Goal: Communication & Community: Answer question/provide support

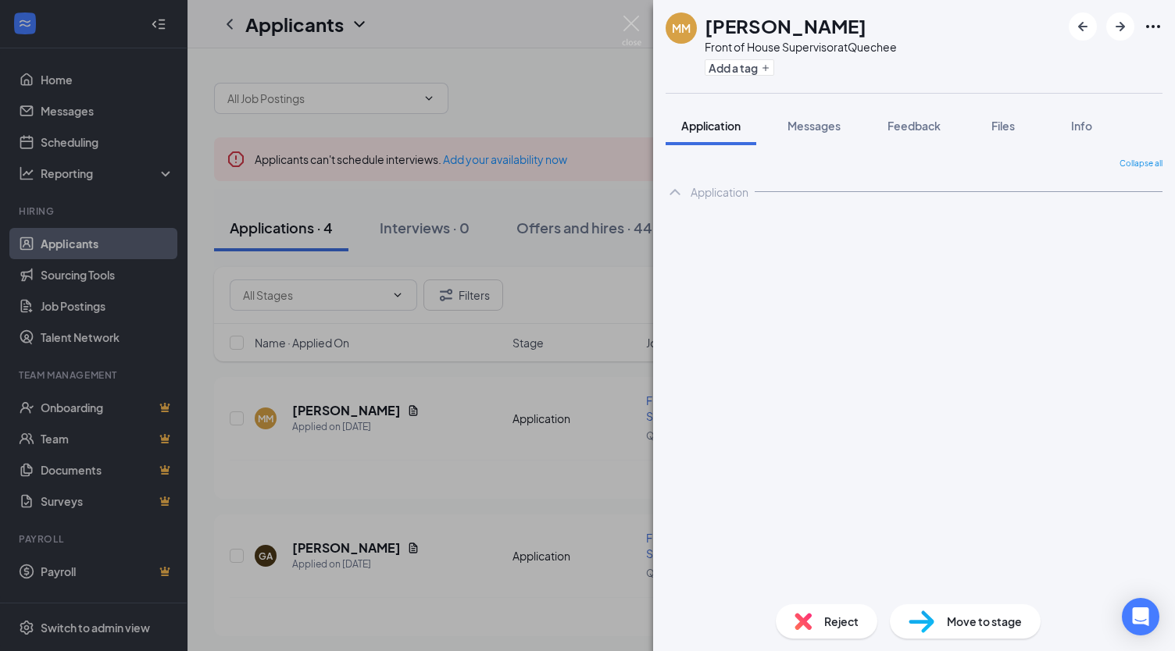
click at [123, 245] on div "MM [PERSON_NAME] Front of House Supervisor at Quechee Add a tag Application Mes…" at bounding box center [587, 325] width 1175 height 651
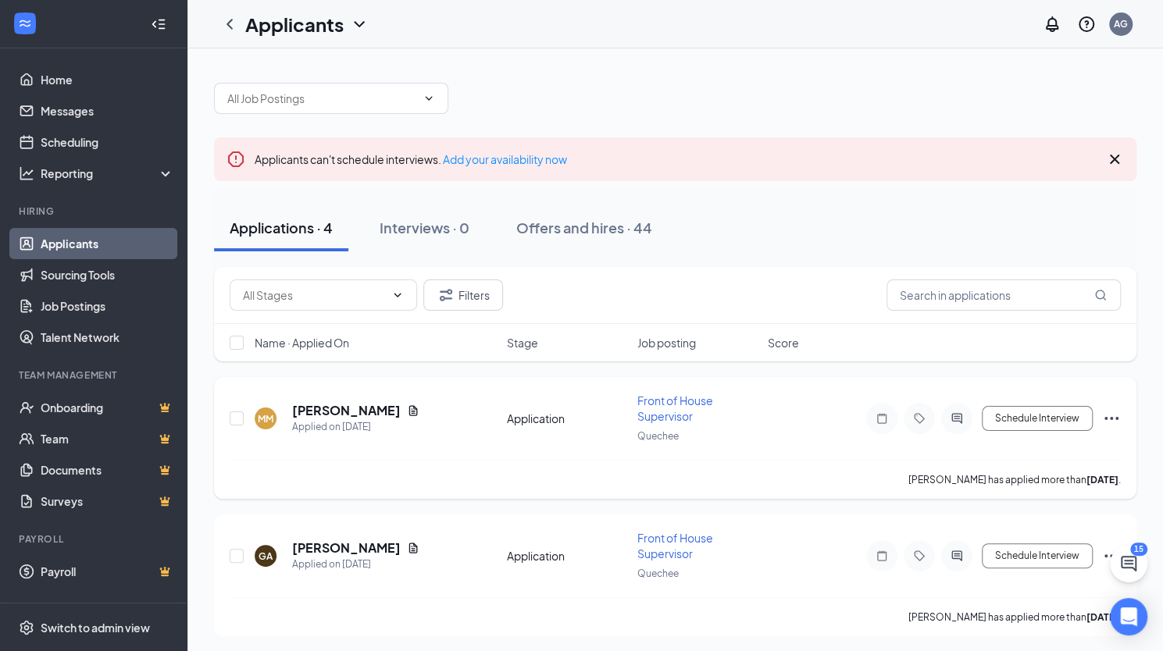
click at [381, 405] on h5 "[PERSON_NAME]" at bounding box center [346, 410] width 109 height 17
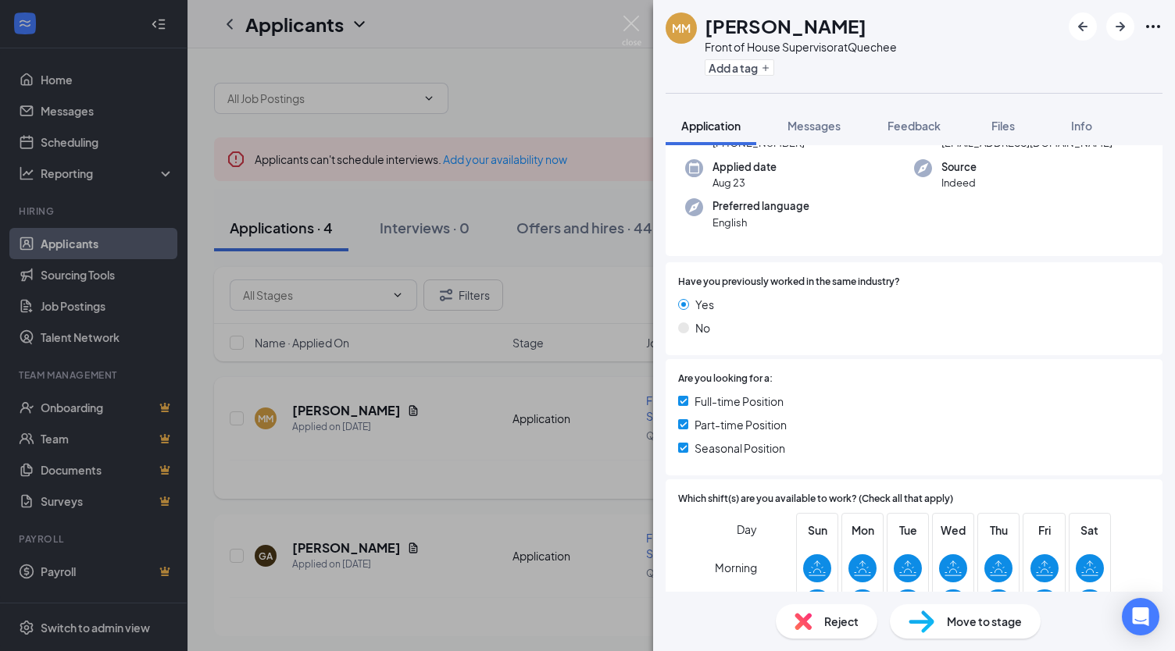
scroll to position [103, 0]
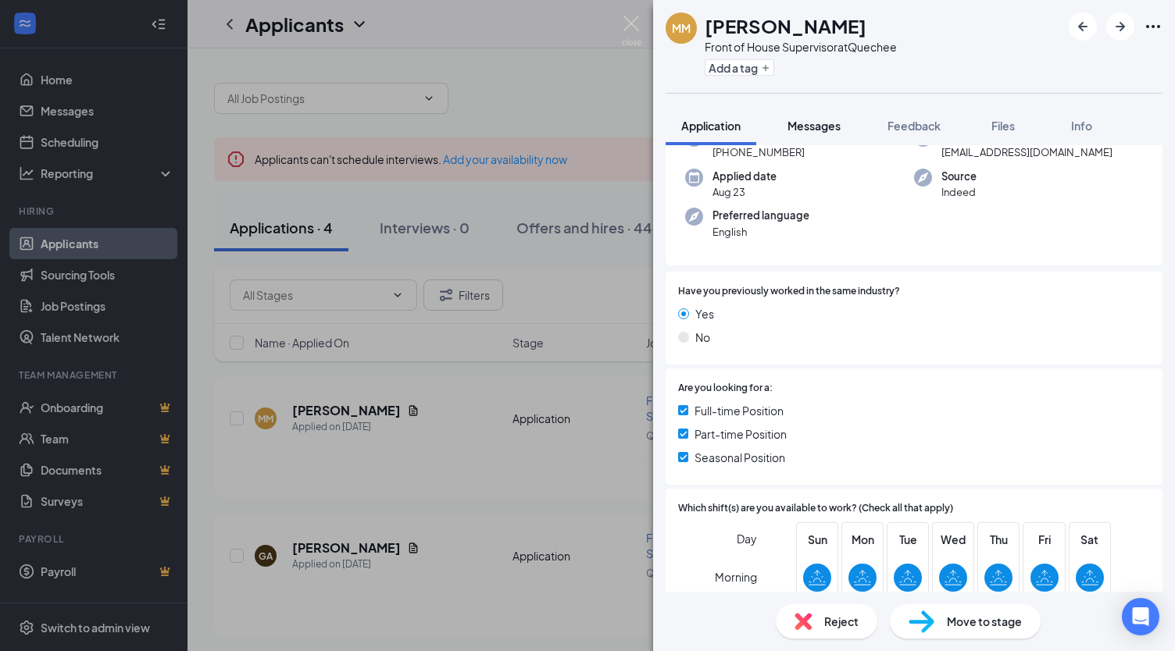
click at [830, 116] on button "Messages" at bounding box center [814, 125] width 84 height 39
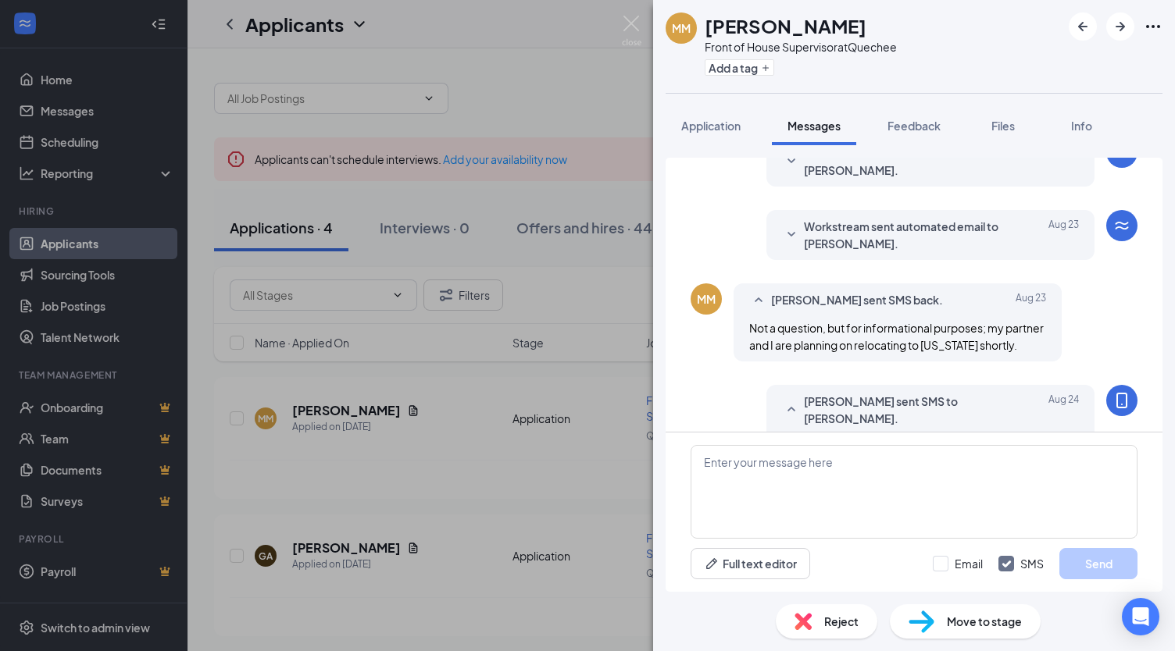
scroll to position [136, 0]
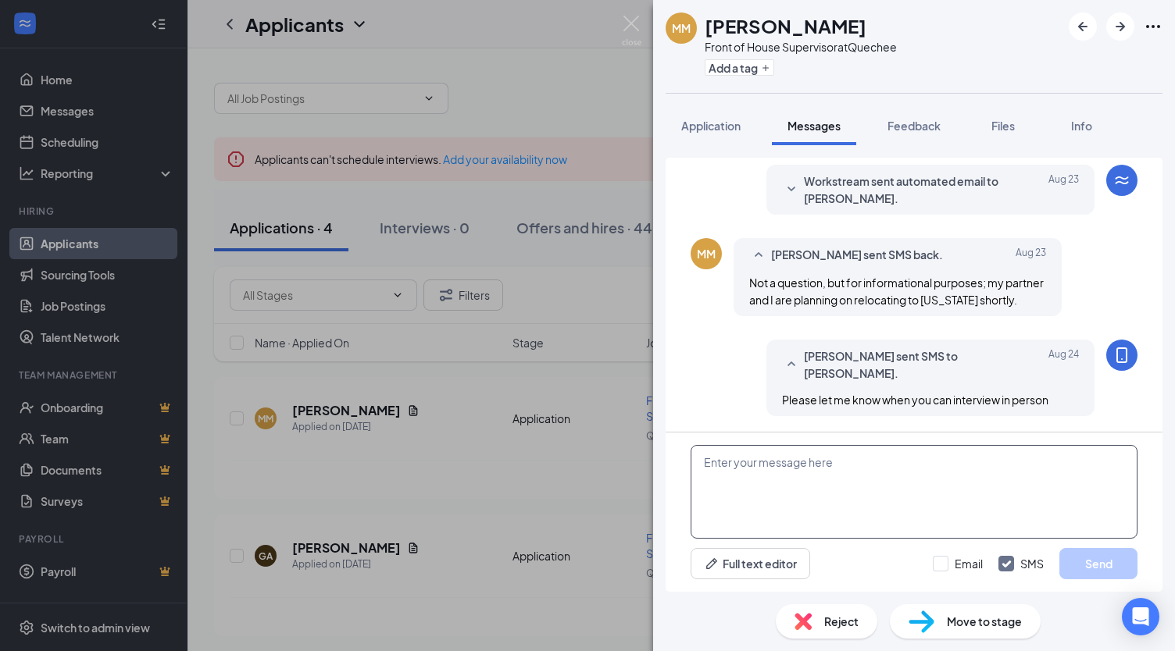
click at [749, 473] on textarea at bounding box center [914, 492] width 447 height 94
click at [772, 498] on textarea "Good morning [PERSON_NAME], Are you intrested in interviewing? Ami" at bounding box center [914, 492] width 447 height 94
type textarea "Good morning [PERSON_NAME], Are you interested in interviewing? Ami"
click at [1094, 569] on button "Send" at bounding box center [1098, 563] width 78 height 31
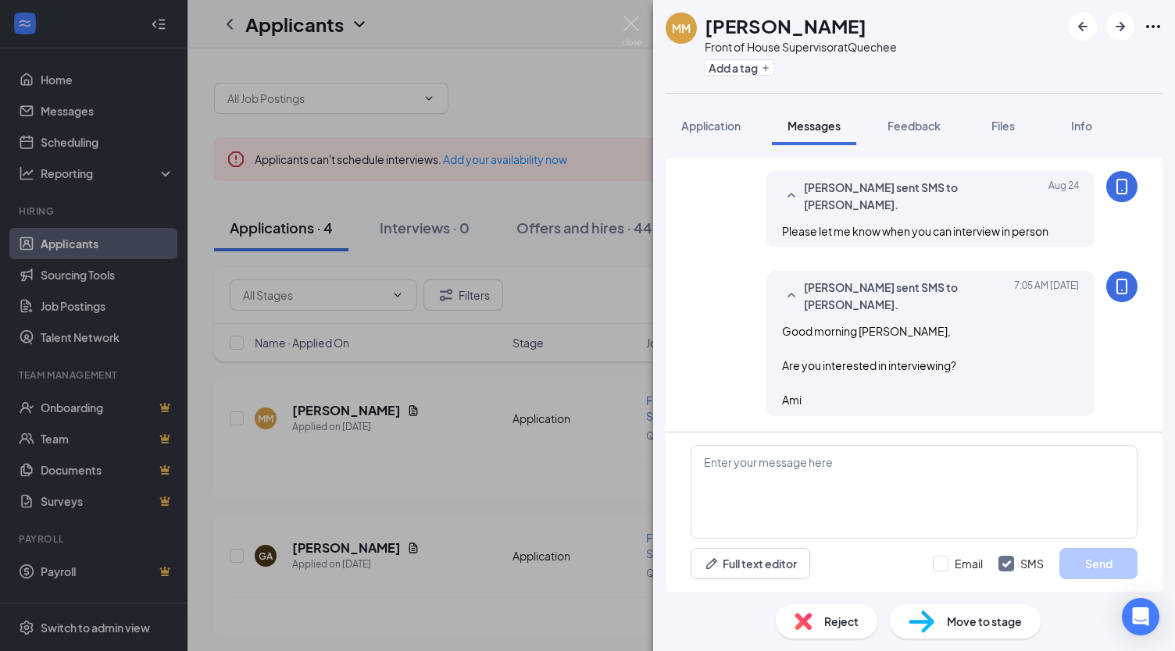
scroll to position [305, 0]
click at [630, 18] on img at bounding box center [632, 31] width 20 height 30
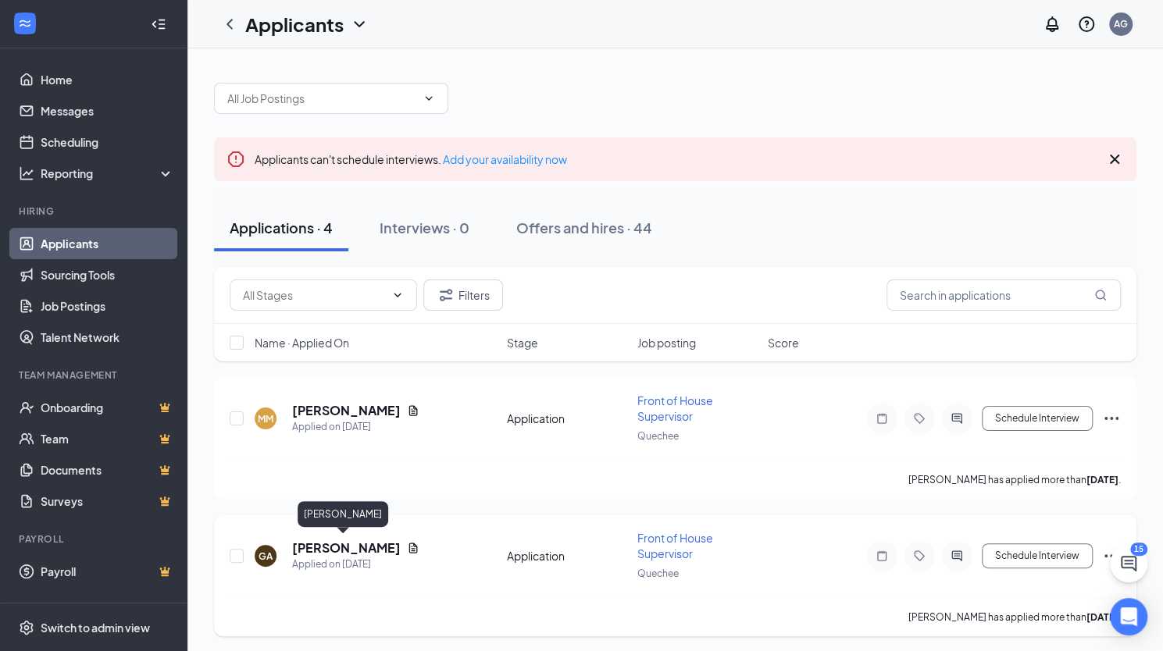
click at [359, 544] on h5 "[PERSON_NAME]" at bounding box center [346, 548] width 109 height 17
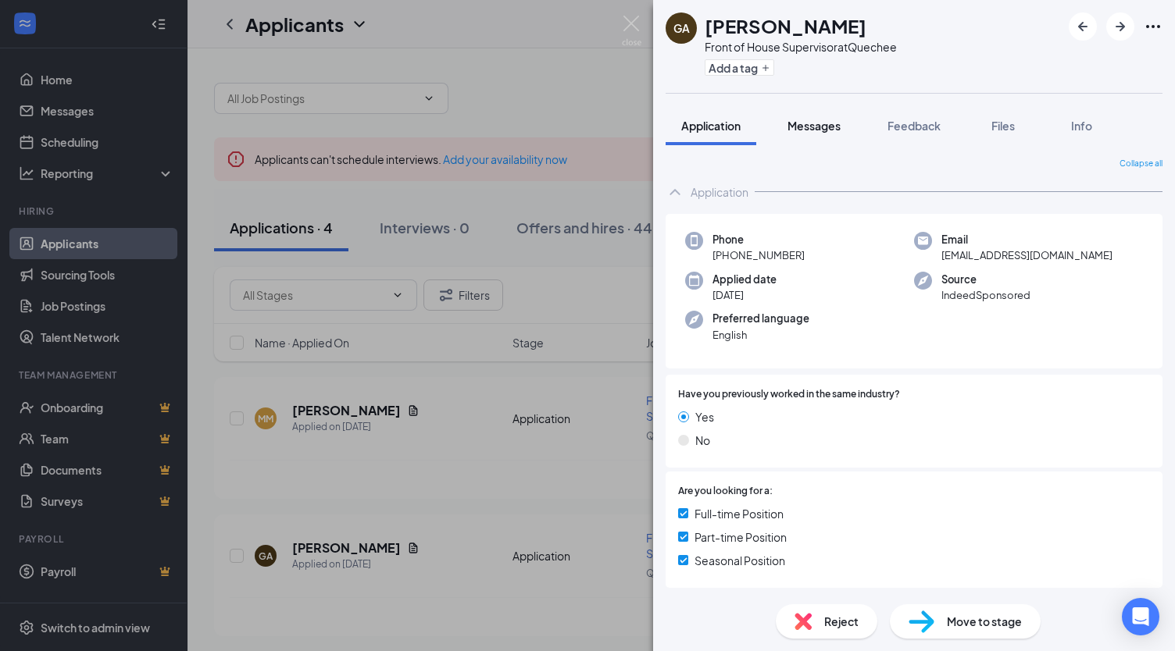
click at [833, 114] on button "Messages" at bounding box center [814, 125] width 84 height 39
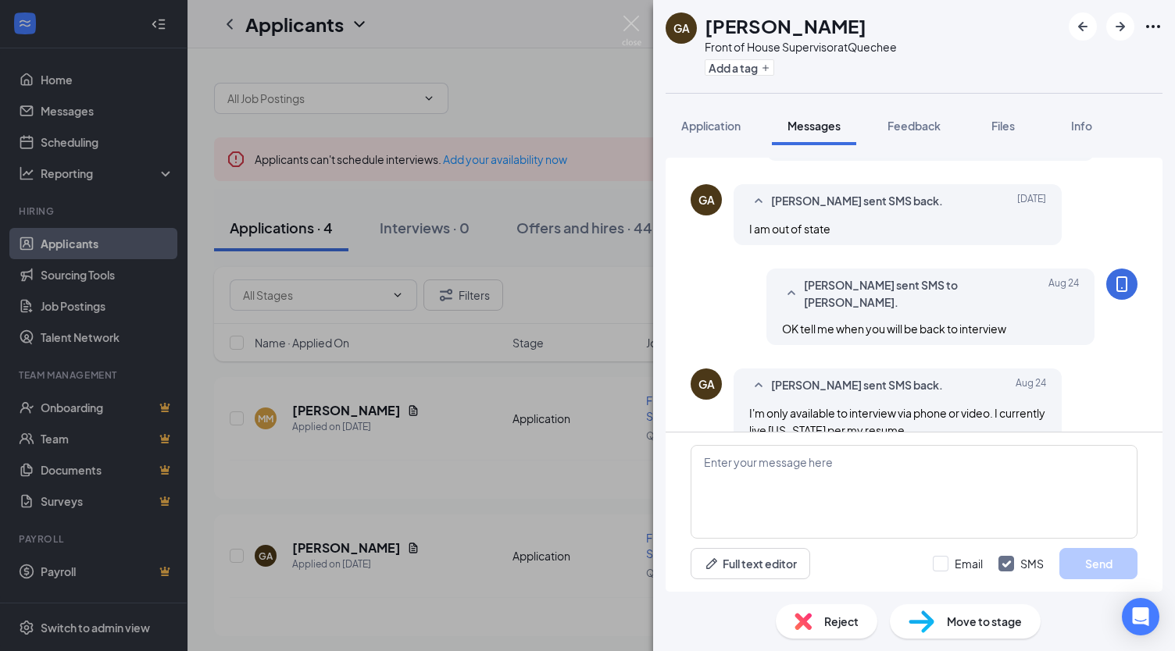
scroll to position [372, 0]
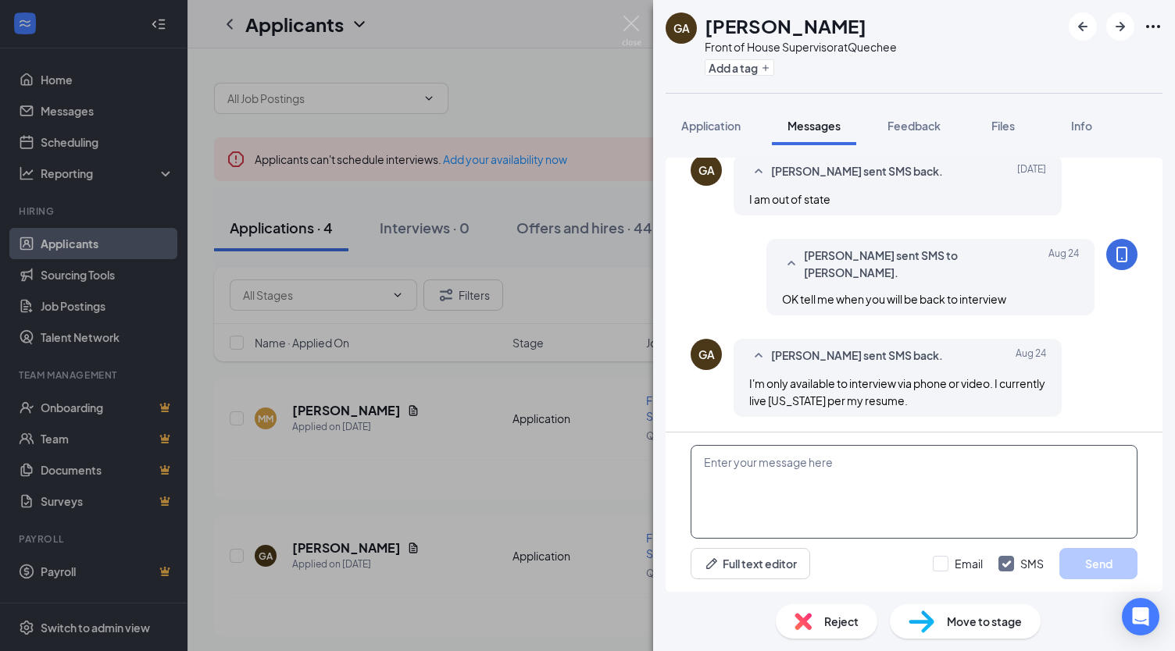
click at [857, 455] on textarea at bounding box center [914, 492] width 447 height 94
type textarea "Please tell me when you are in moving?"
click at [1086, 569] on button "Send" at bounding box center [1098, 563] width 78 height 31
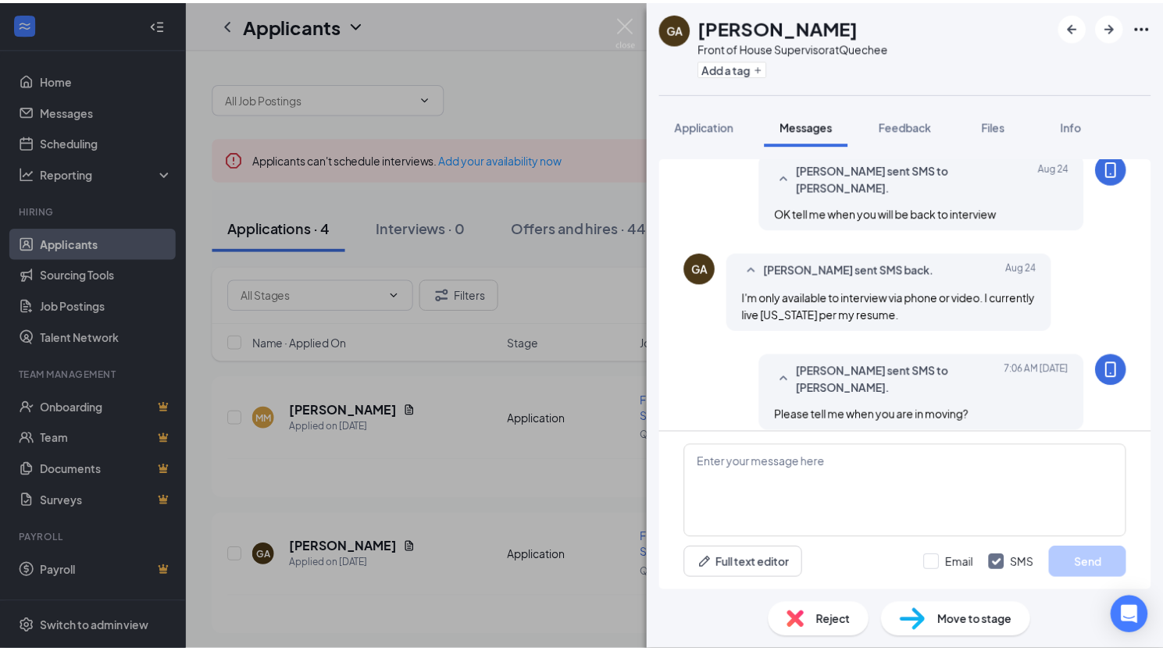
scroll to position [472, 0]
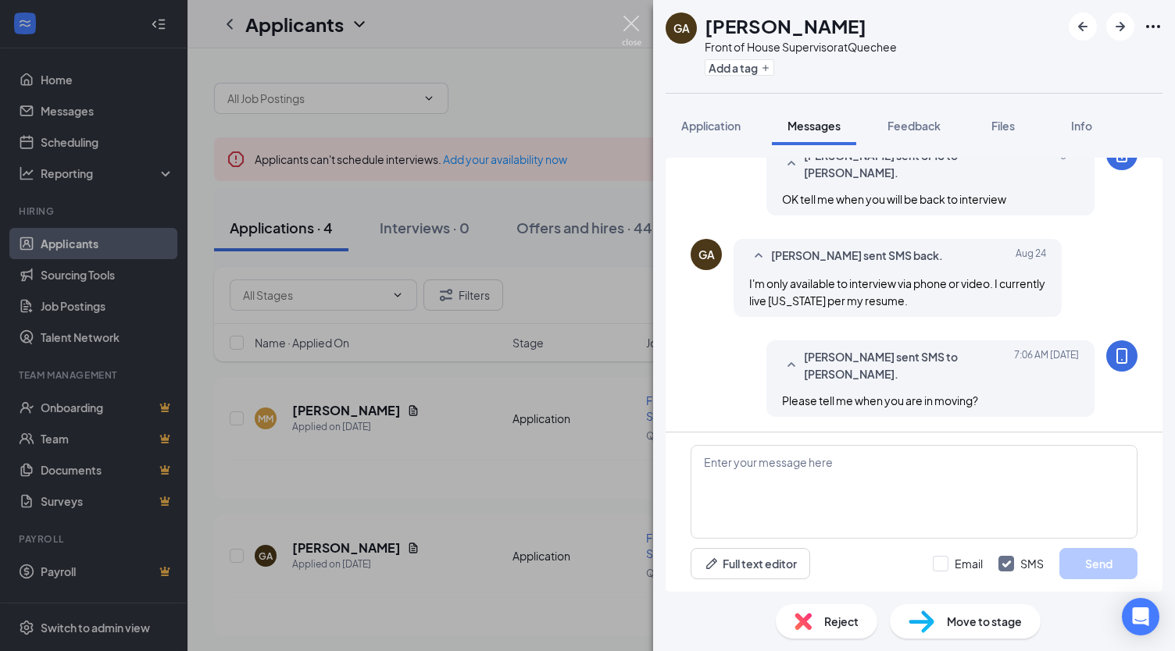
click at [638, 23] on img at bounding box center [632, 31] width 20 height 30
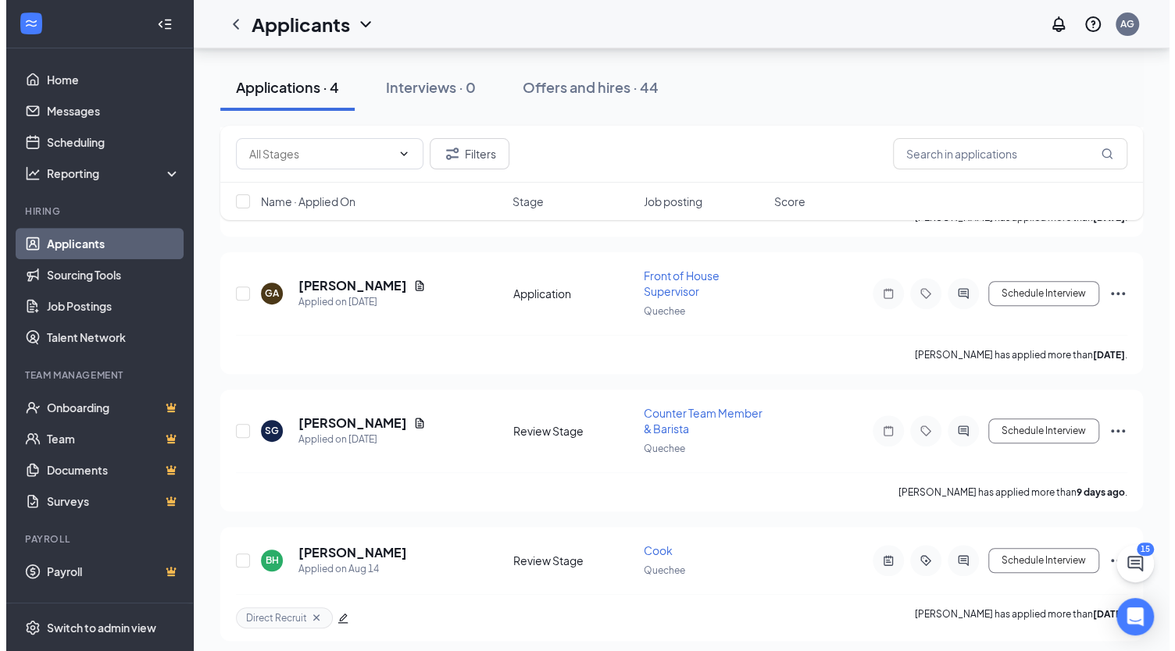
scroll to position [264, 0]
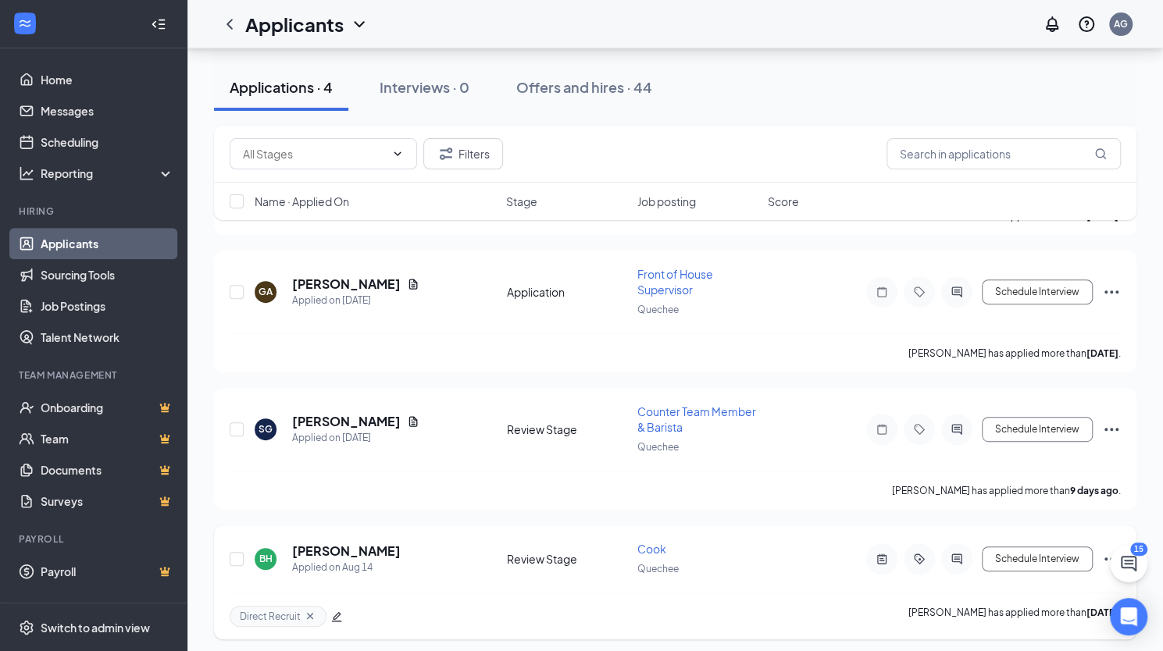
click at [381, 552] on h5 "[PERSON_NAME]" at bounding box center [346, 551] width 109 height 17
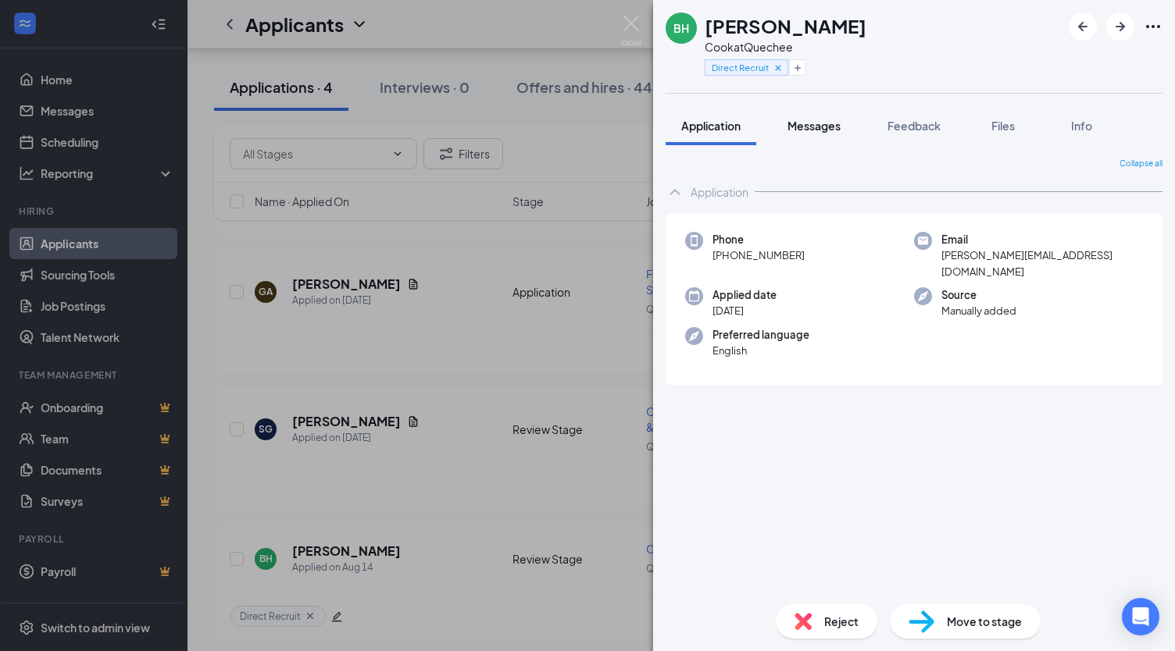
click at [812, 130] on span "Messages" at bounding box center [813, 126] width 53 height 14
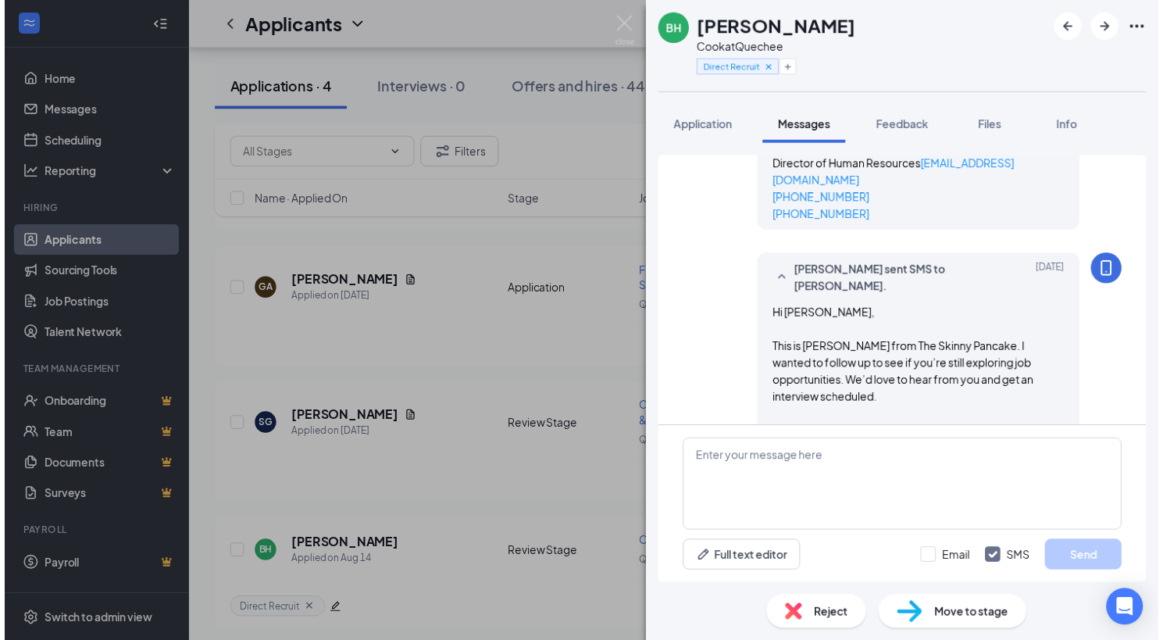
scroll to position [559, 0]
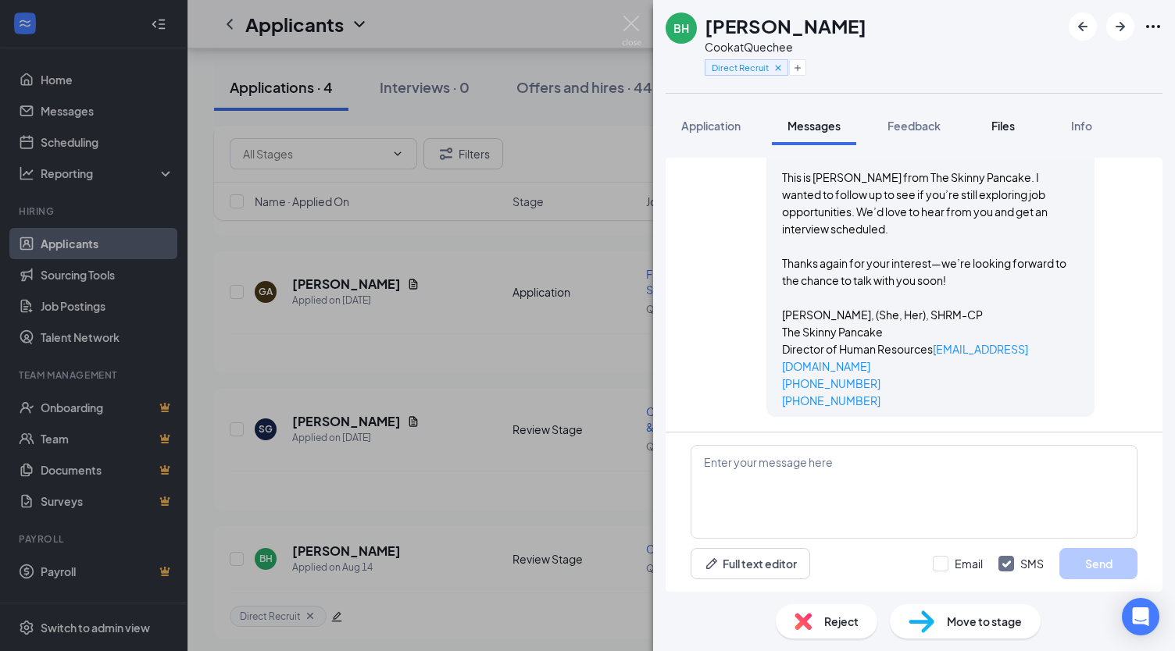
click at [1018, 141] on button "Files" at bounding box center [1003, 125] width 62 height 39
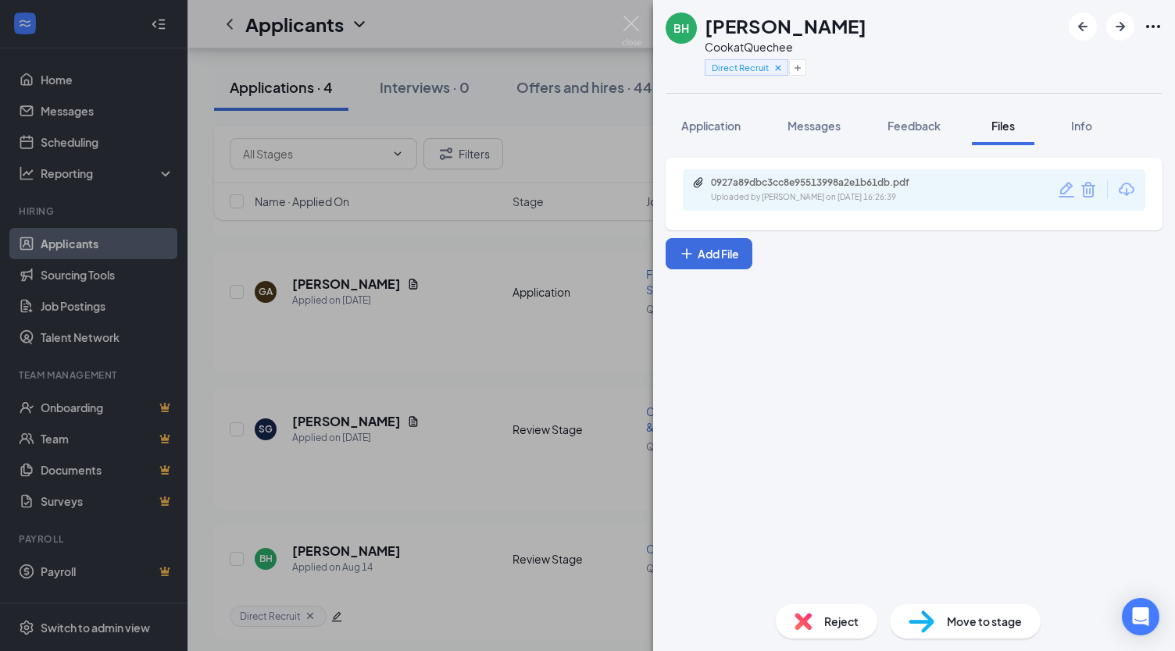
click at [971, 198] on div "0927a89dbc3cc8e95513998a2e1b61db.pdf Uploaded by [PERSON_NAME] on [DATE] 16:26:…" at bounding box center [914, 190] width 462 height 41
click at [894, 182] on div "0927a89dbc3cc8e95513998a2e1b61db.pdf" at bounding box center [820, 183] width 219 height 12
click at [80, 116] on div "BH [PERSON_NAME] Cook at Quechee Direct Recruit Application Messages Feedback F…" at bounding box center [587, 325] width 1175 height 651
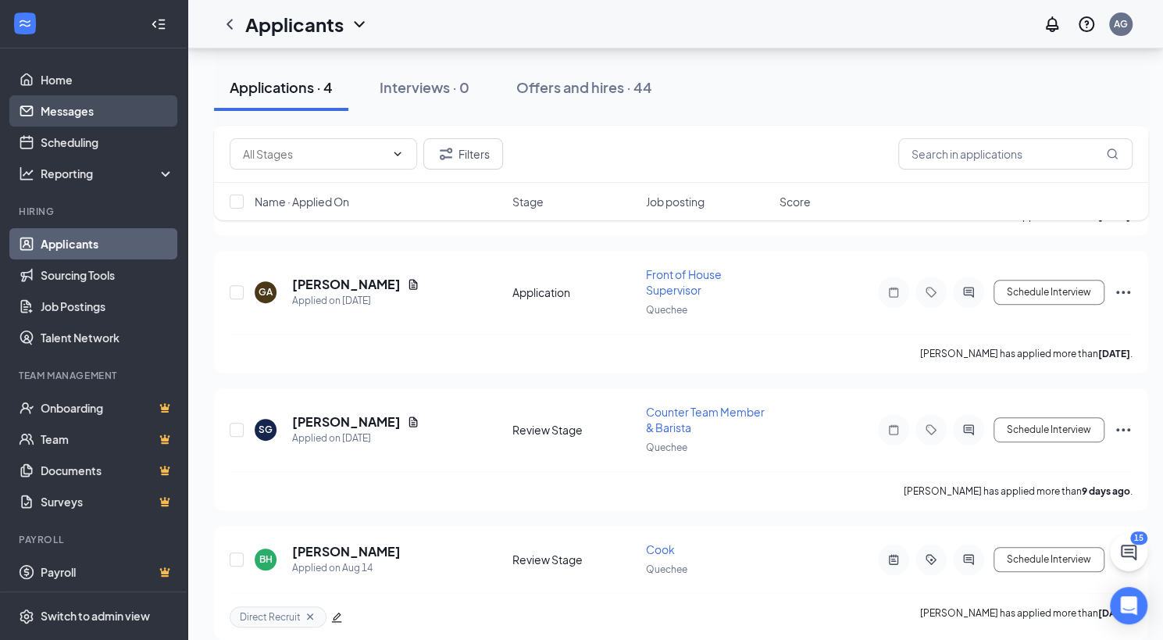
click at [80, 116] on link "Messages" at bounding box center [108, 110] width 134 height 31
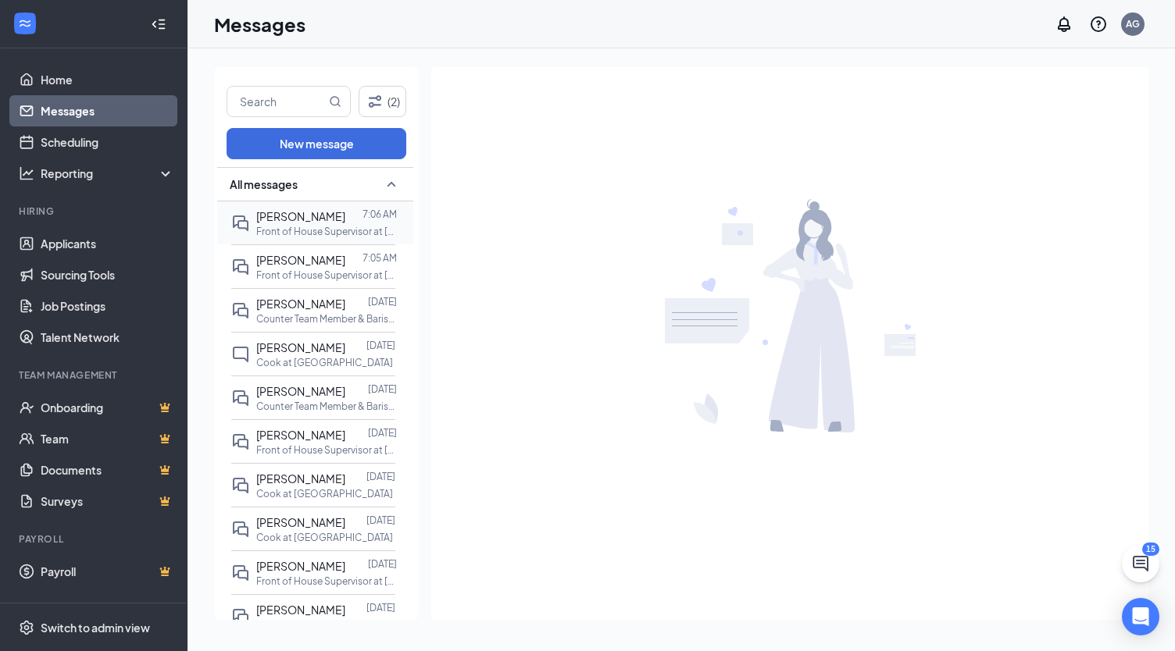
click at [313, 227] on p "Front of House Supervisor at [GEOGRAPHIC_DATA]" at bounding box center [326, 231] width 141 height 13
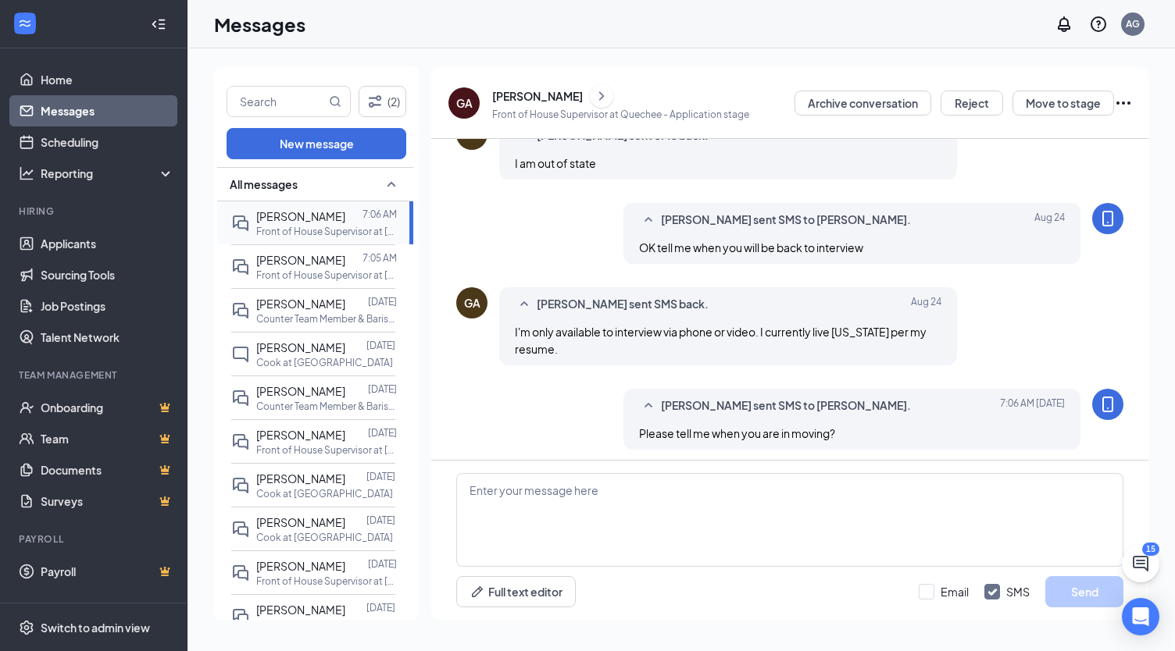
scroll to position [347, 0]
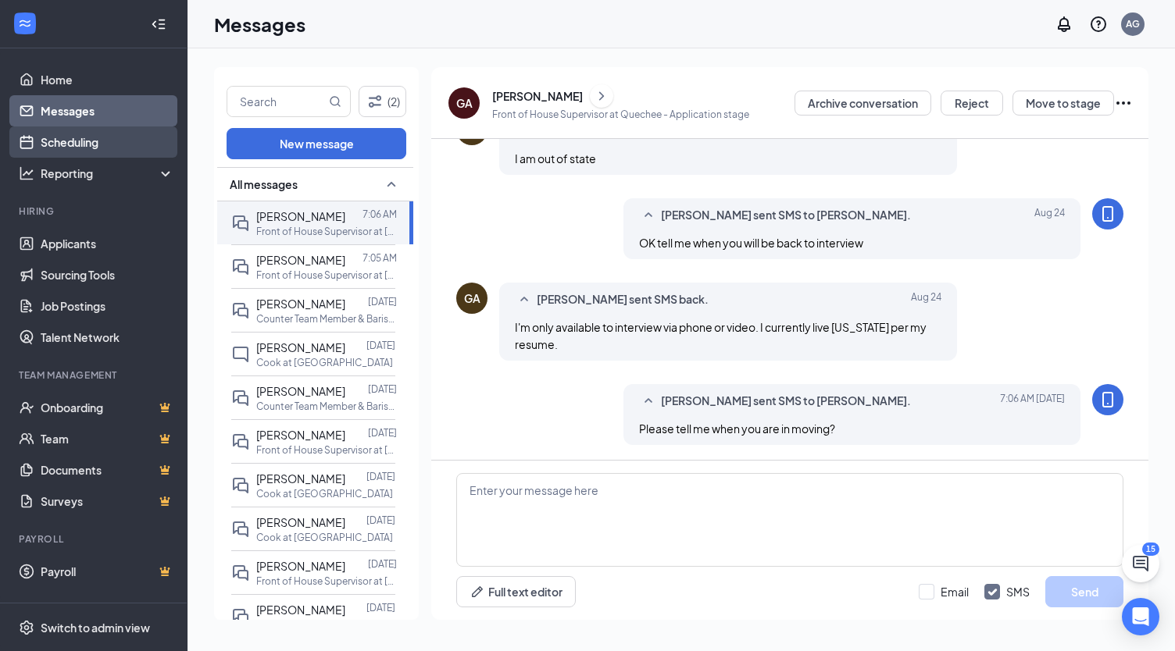
click at [78, 136] on link "Scheduling" at bounding box center [108, 142] width 134 height 31
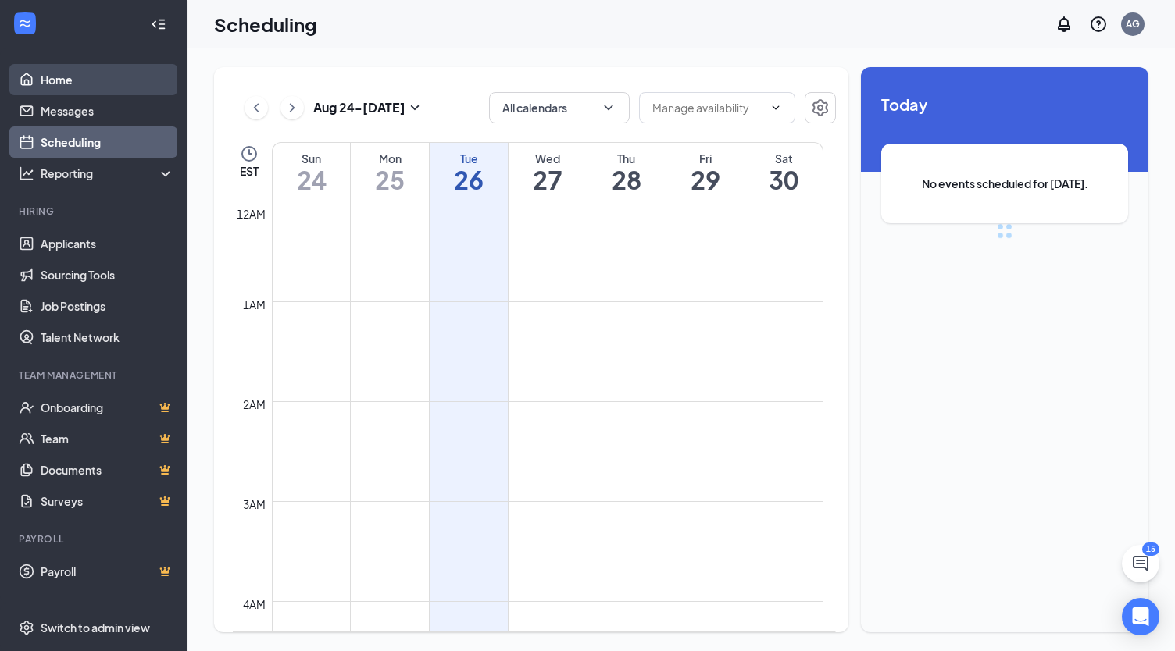
click at [69, 82] on link "Home" at bounding box center [108, 79] width 134 height 31
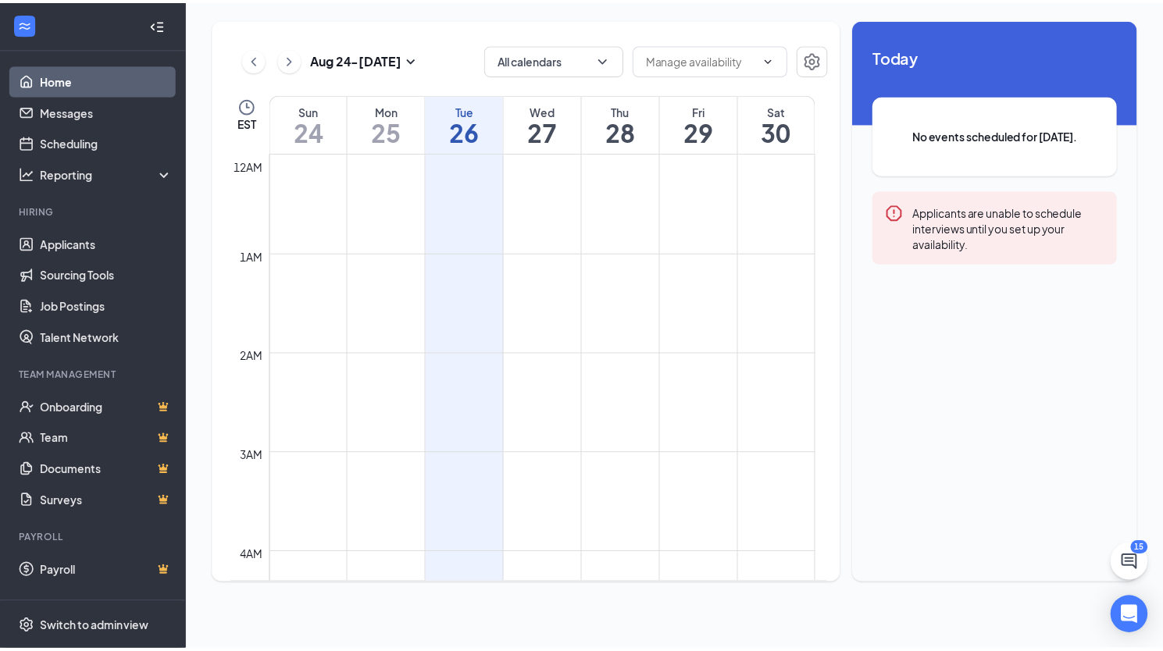
scroll to position [768, 0]
